Goal: Task Accomplishment & Management: Manage account settings

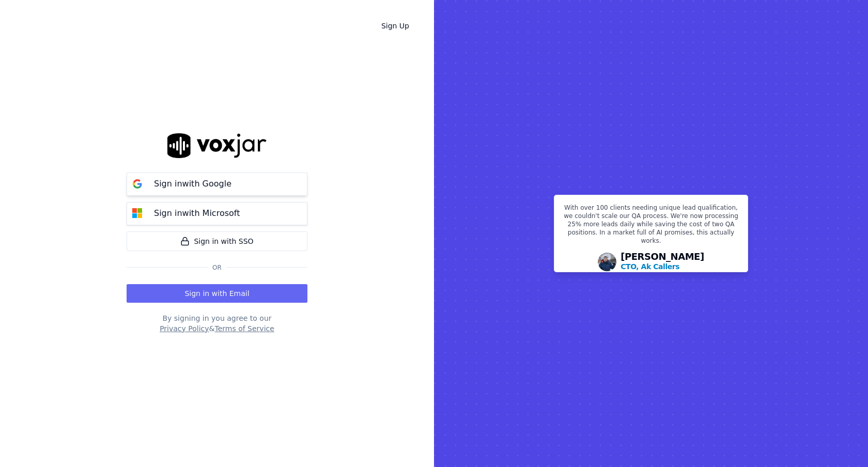
click at [286, 178] on button "Sign in with Google" at bounding box center [217, 184] width 181 height 23
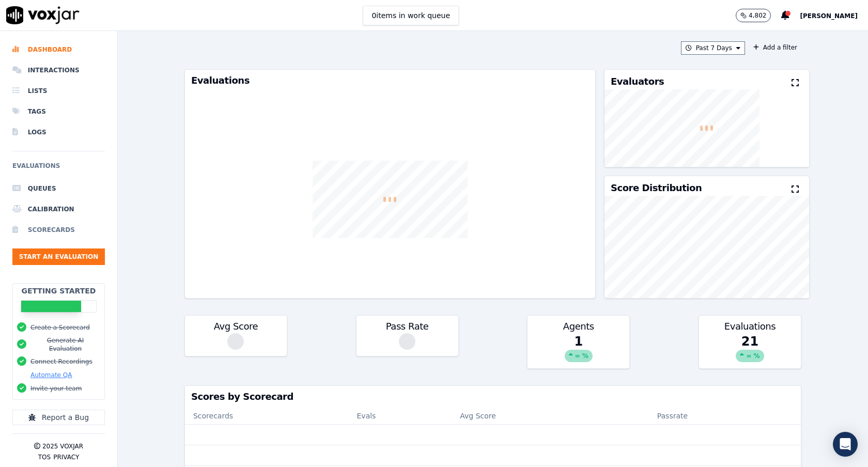
click at [64, 235] on li "Scorecards" at bounding box center [58, 230] width 93 height 21
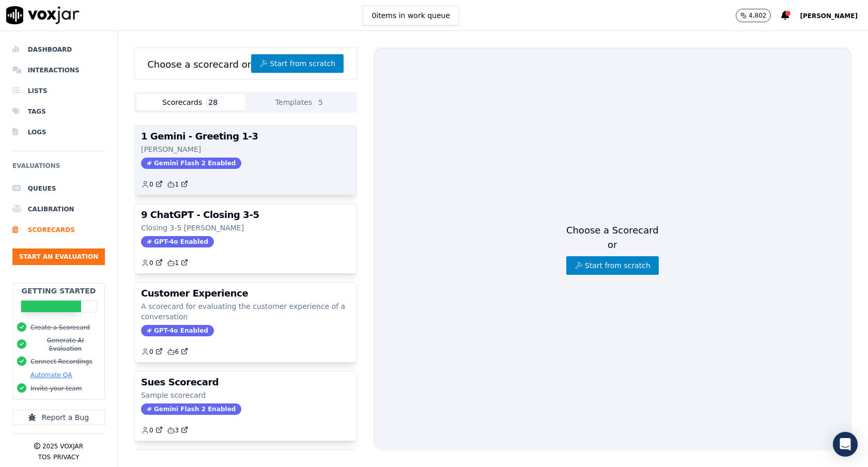
click at [307, 177] on div "0 1" at bounding box center [245, 180] width 209 height 17
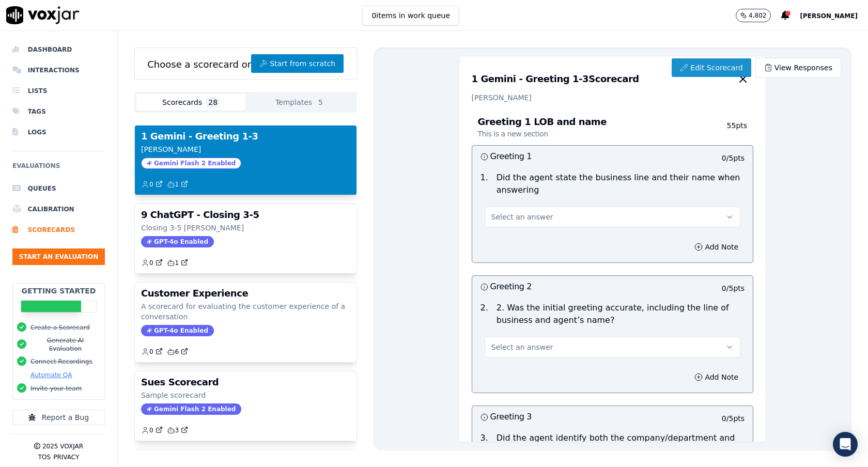
click at [714, 73] on link "Edit Scorecard" at bounding box center [711, 67] width 79 height 19
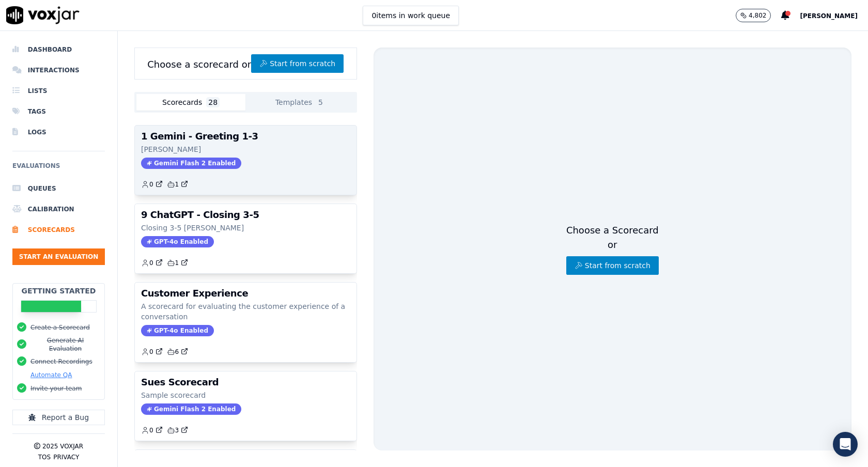
click at [265, 159] on div "Gemini Flash 2 Enabled" at bounding box center [245, 163] width 209 height 11
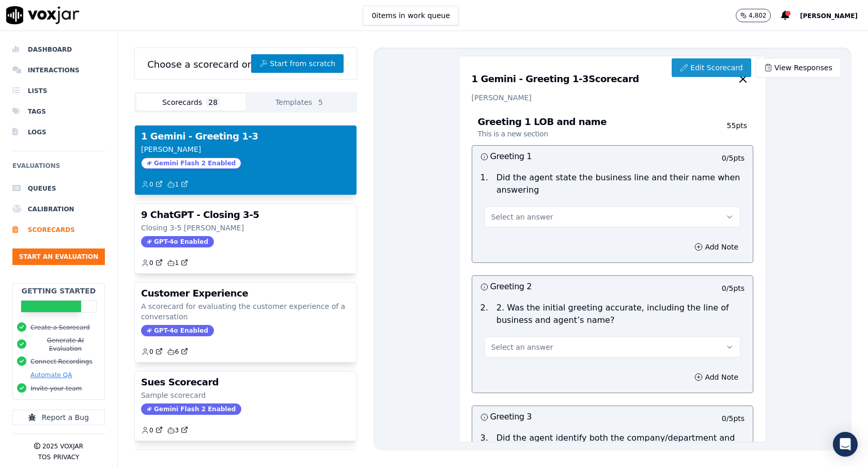
click at [695, 59] on link "Edit Scorecard" at bounding box center [711, 67] width 79 height 19
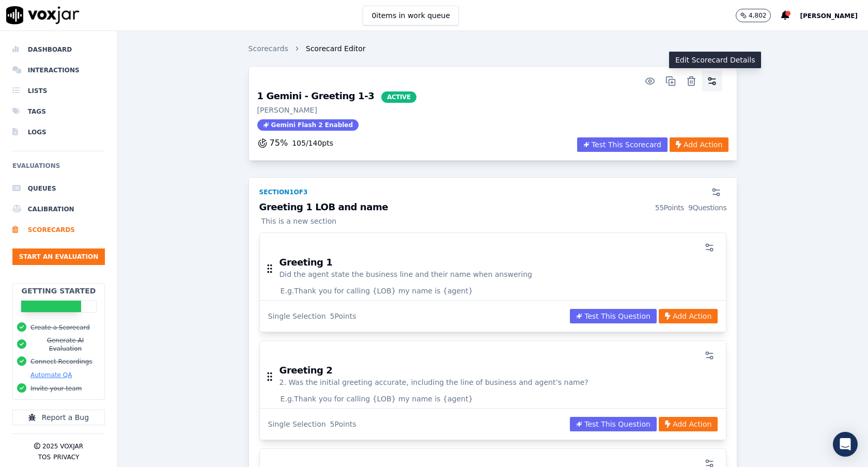
click at [713, 87] on button "button" at bounding box center [712, 81] width 21 height 21
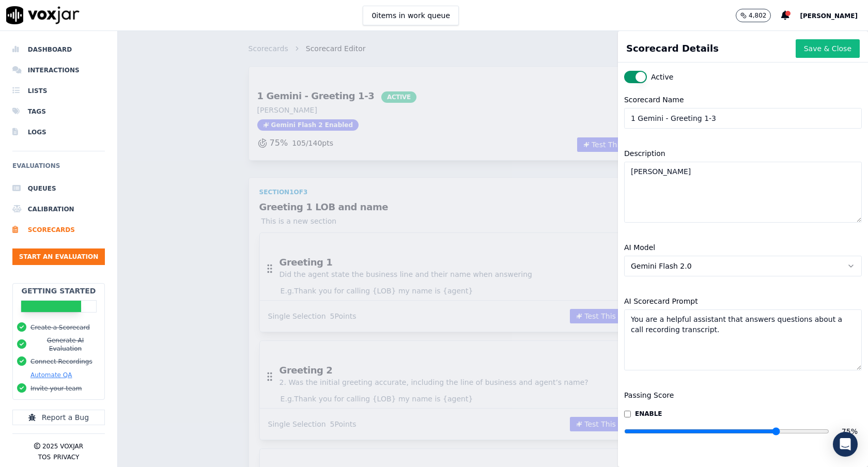
click at [684, 262] on span "Gemini Flash 2.0" at bounding box center [661, 266] width 61 height 10
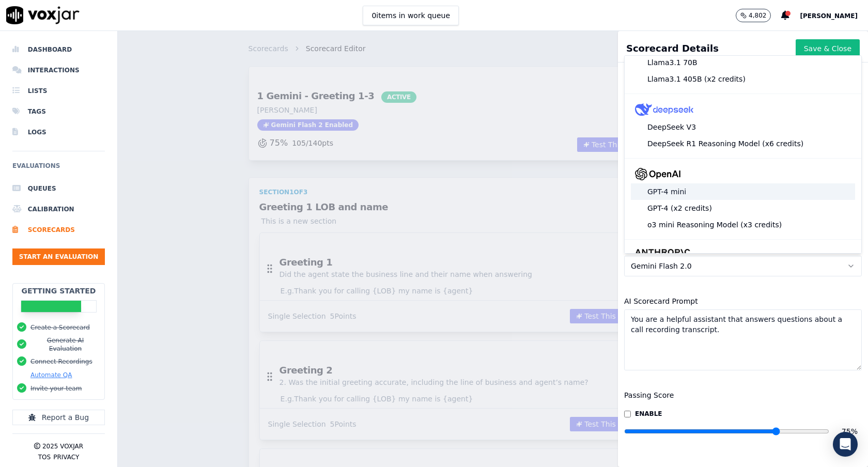
scroll to position [23, 0]
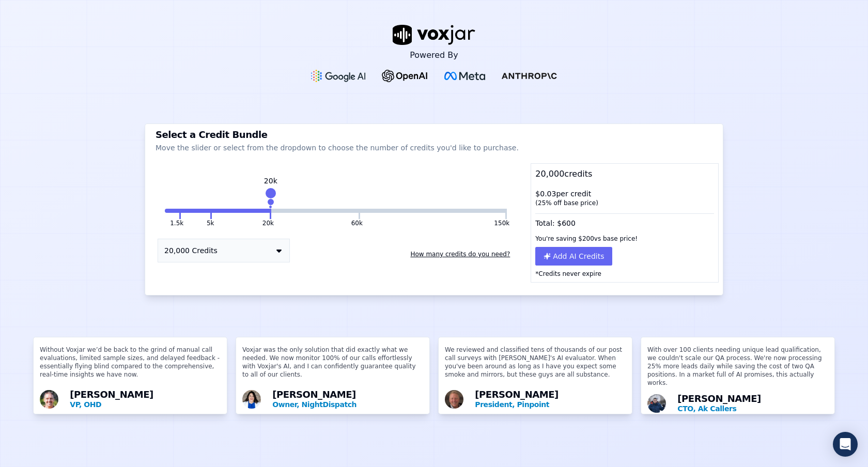
click at [440, 251] on button "How many credits do you need?" at bounding box center [460, 254] width 108 height 17
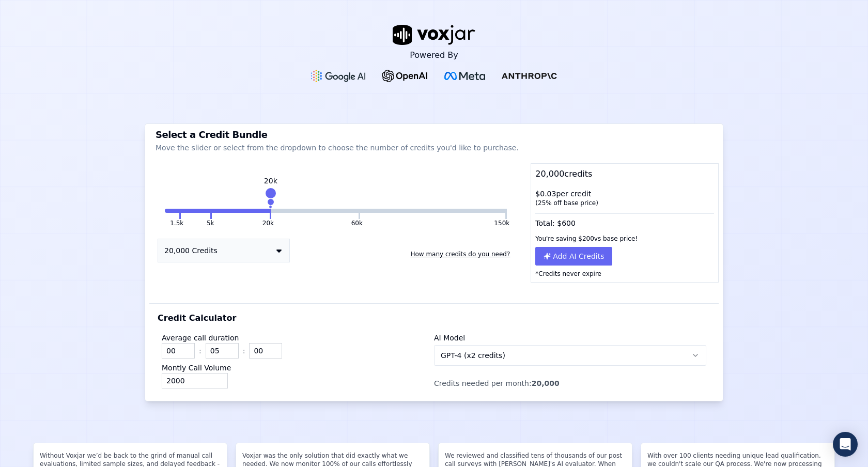
click at [459, 346] on button "GPT-4 (x2 credits)" at bounding box center [570, 355] width 272 height 21
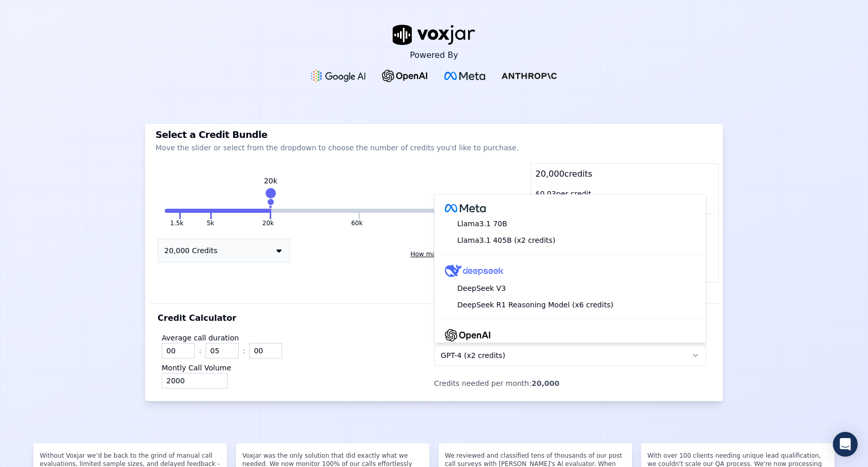
click at [425, 327] on div "Average call duration 00 : 05 : 00 Montly Call Volume 2000 AI Model GPT-4 (x2 c…" at bounding box center [434, 359] width 553 height 68
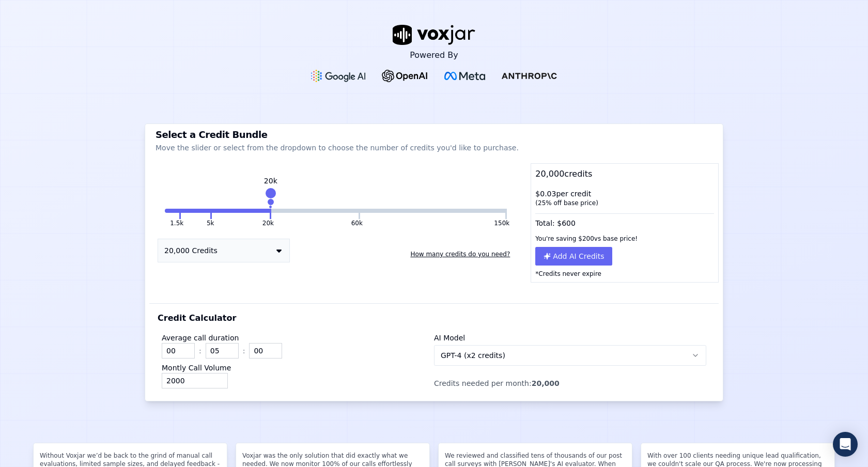
click at [449, 364] on button "GPT-4 (x2 credits)" at bounding box center [570, 355] width 272 height 21
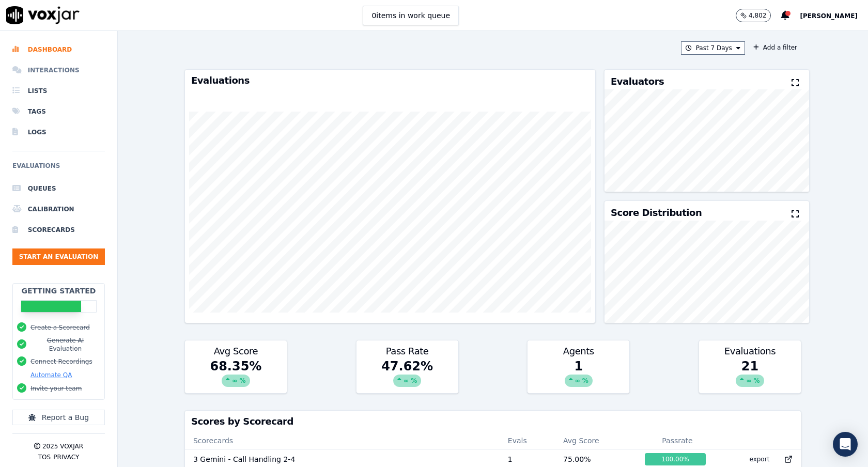
click at [54, 72] on li "Interactions" at bounding box center [58, 70] width 93 height 21
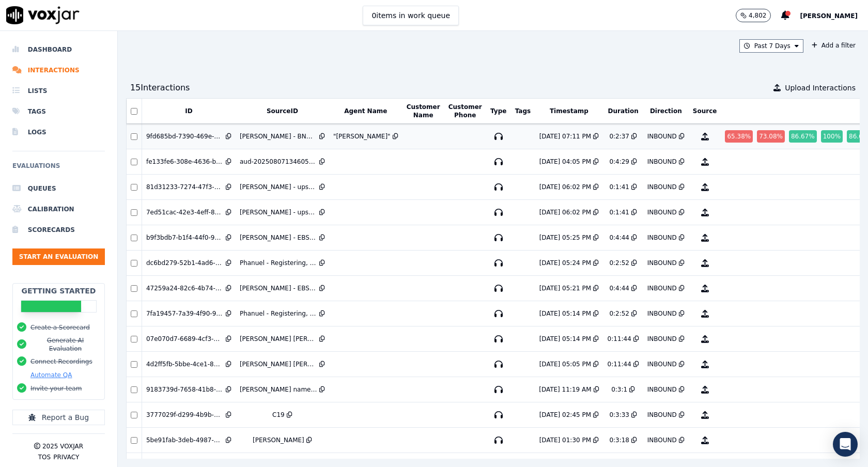
click at [403, 136] on td at bounding box center [424, 136] width 42 height 25
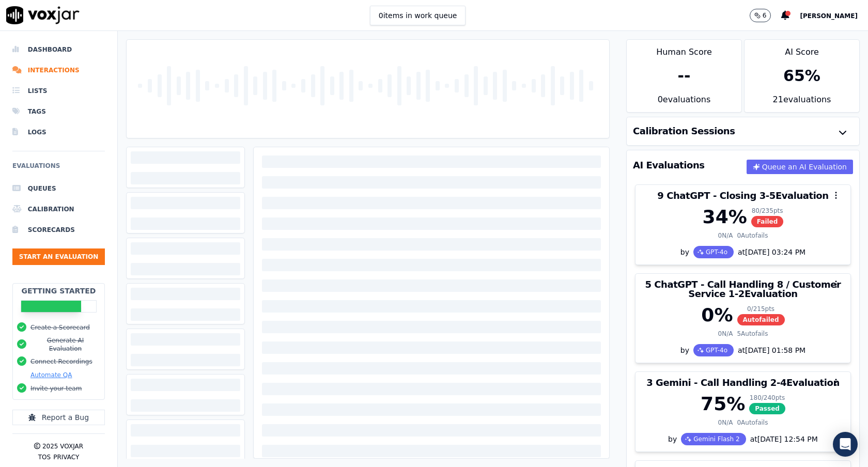
click at [611, 181] on div at bounding box center [368, 249] width 500 height 436
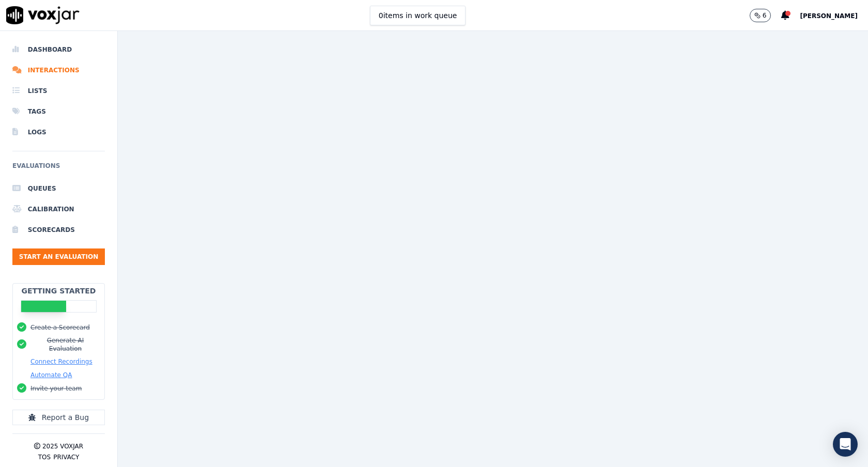
click at [842, 18] on span "[PERSON_NAME]" at bounding box center [829, 15] width 58 height 7
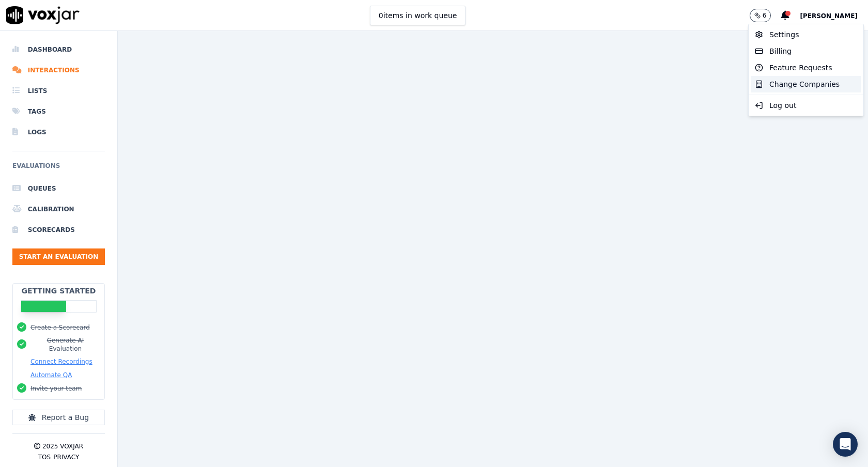
click at [791, 86] on div "Change Companies" at bounding box center [806, 84] width 111 height 17
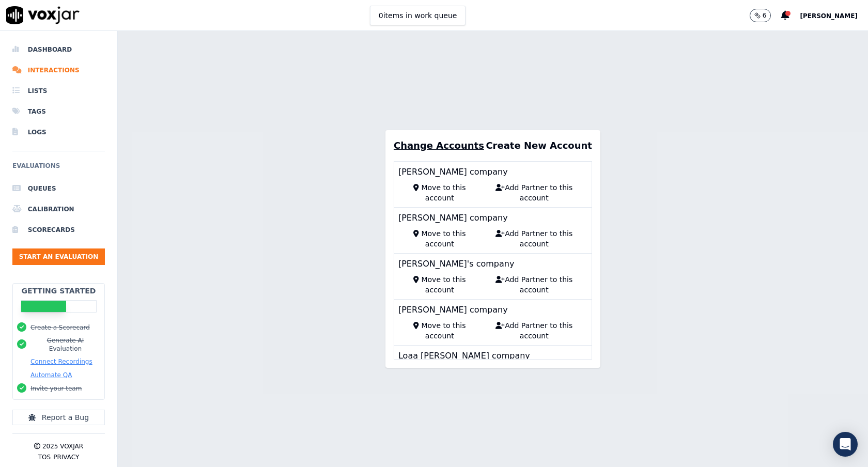
scroll to position [22799, 0]
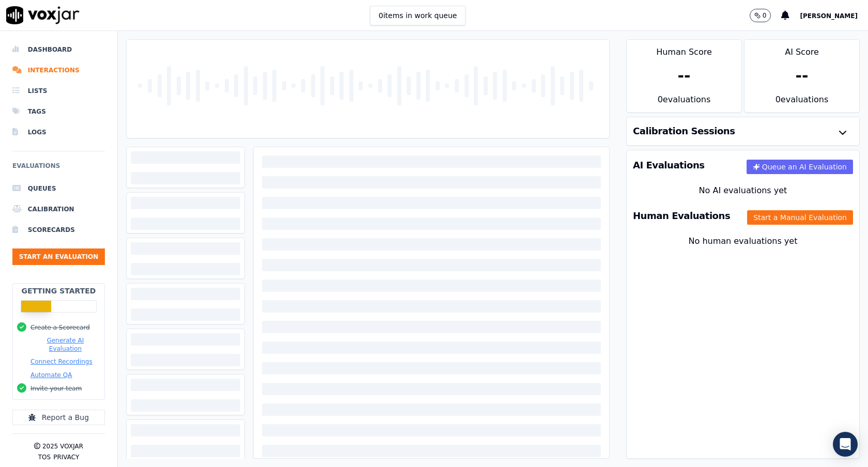
click at [615, 140] on div at bounding box center [368, 249] width 500 height 436
click at [378, 140] on div at bounding box center [368, 141] width 474 height 6
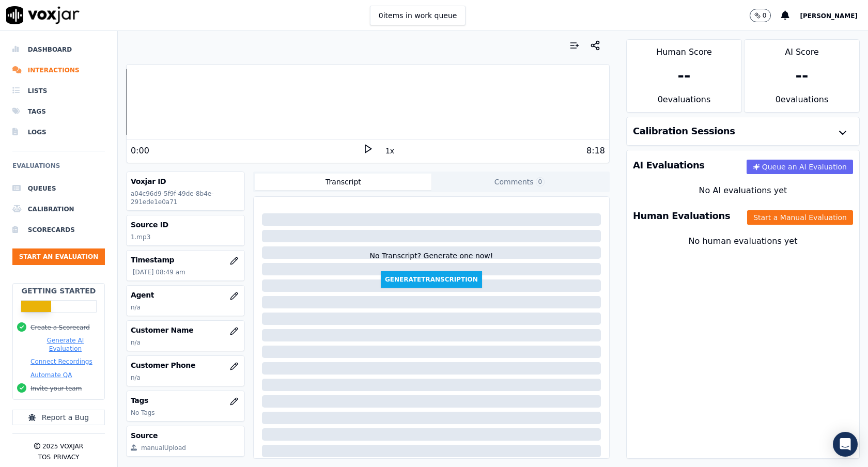
click at [608, 193] on div "Transcript Comments 0 No Transcript? Generate one now! Generate Transcription A…" at bounding box center [431, 315] width 357 height 287
